Goal: Task Accomplishment & Management: Manage account settings

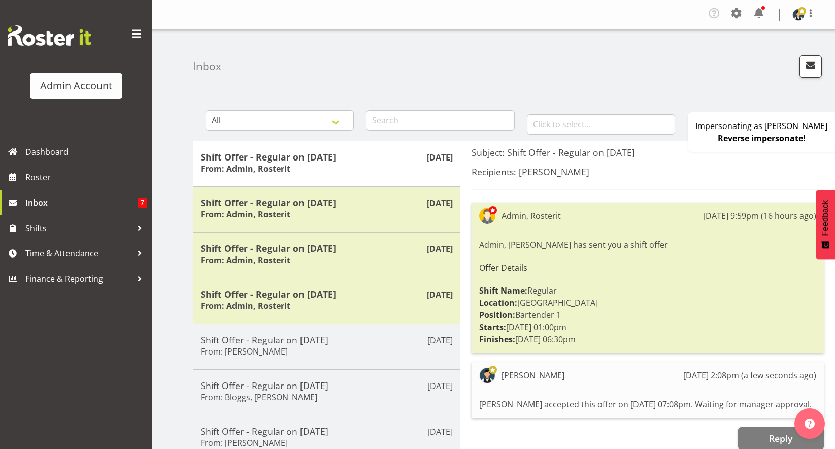
scroll to position [123, 0]
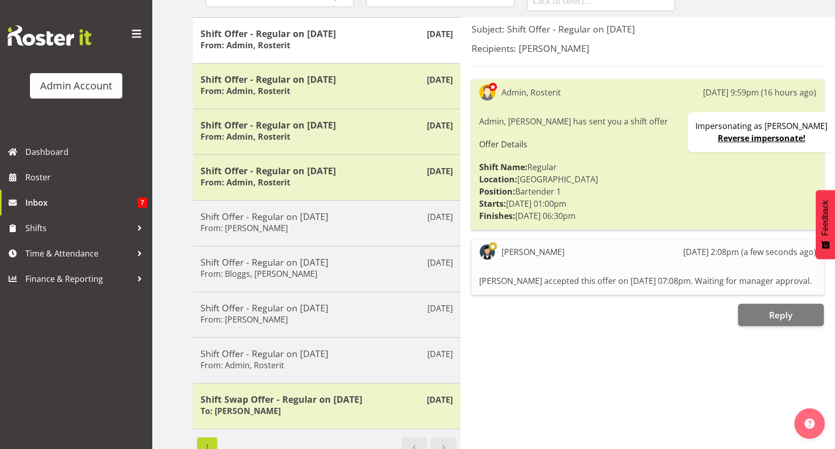
click at [784, 140] on link "Reverse impersonate!" at bounding box center [762, 138] width 88 height 11
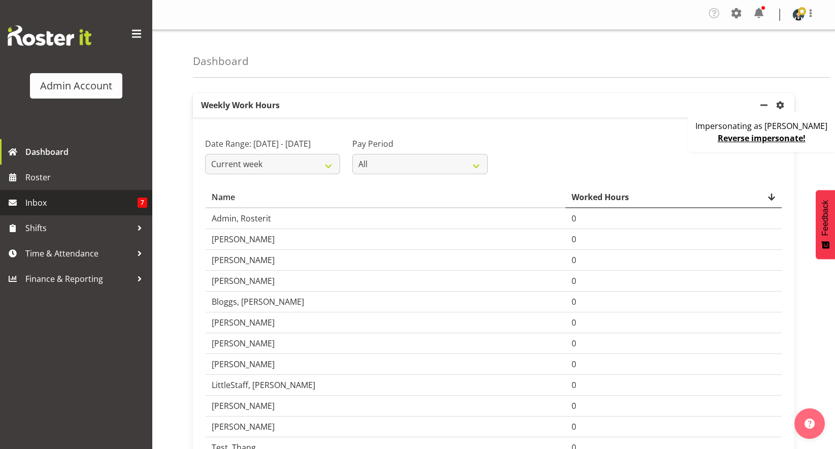
click at [52, 203] on span "Inbox" at bounding box center [81, 202] width 112 height 15
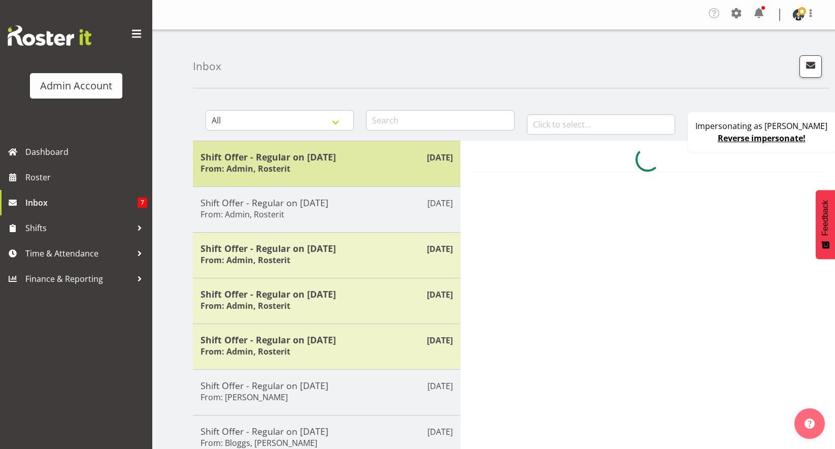
click at [289, 167] on h6 "From: Admin, Rosterit" at bounding box center [246, 169] width 90 height 10
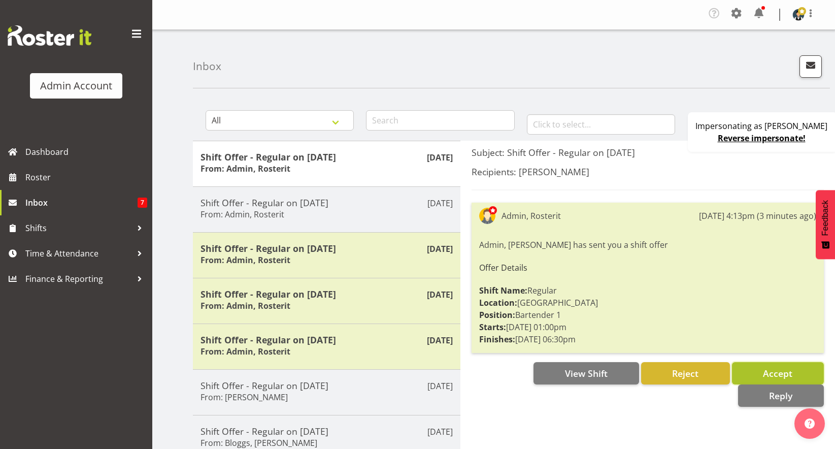
click at [796, 372] on button "Accept" at bounding box center [778, 373] width 92 height 22
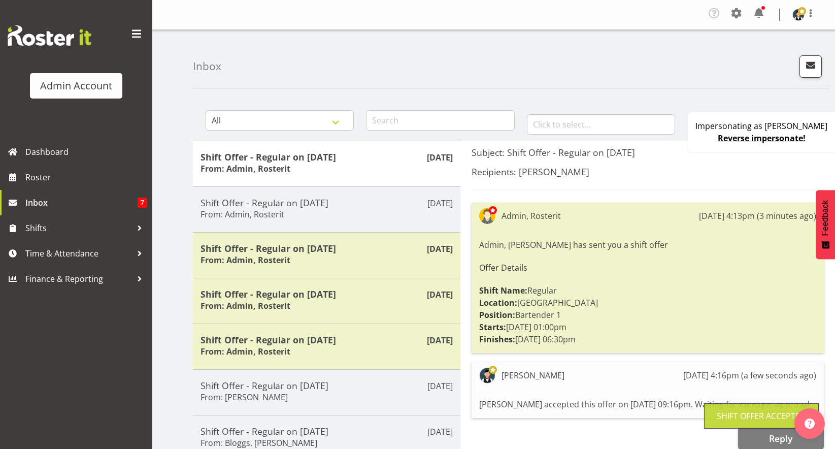
scroll to position [125, 0]
